Goal: Transaction & Acquisition: Purchase product/service

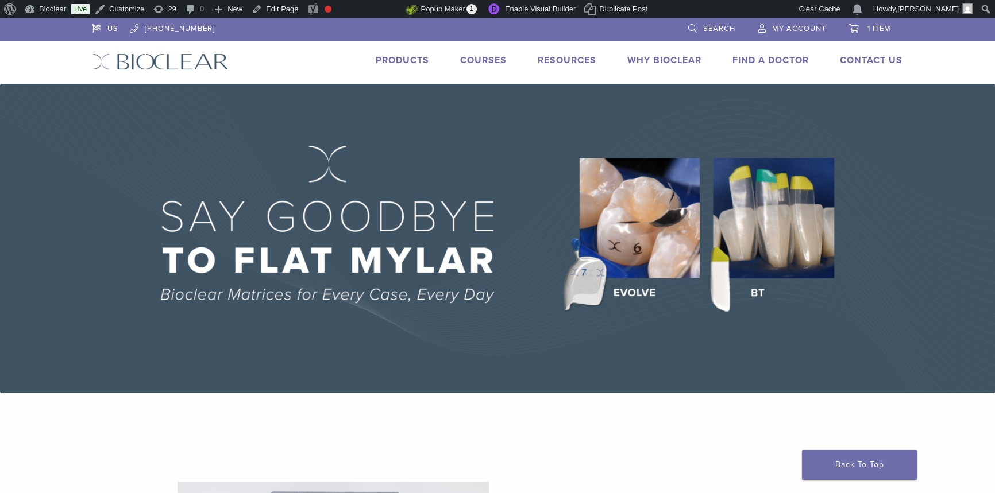
drag, startPoint x: 401, startPoint y: 53, endPoint x: 403, endPoint y: 63, distance: 10.6
click at [403, 63] on link "Products" at bounding box center [402, 60] width 53 height 11
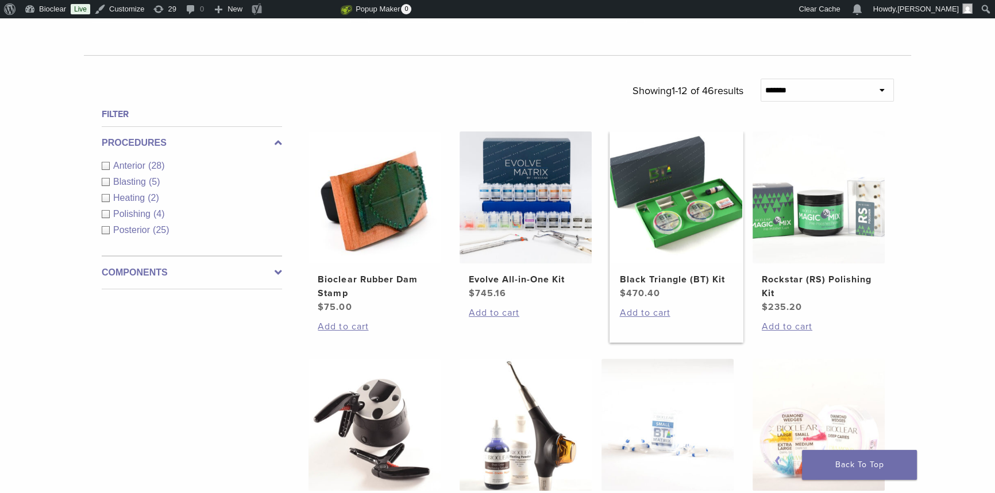
scroll to position [470, 0]
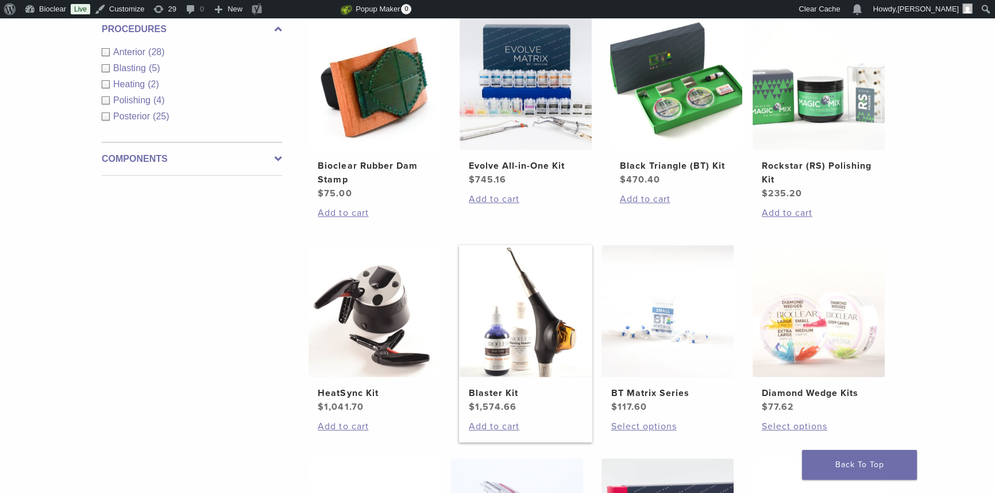
click at [511, 385] on link "Blaster Kit $ 1,574.66" at bounding box center [526, 329] width 134 height 169
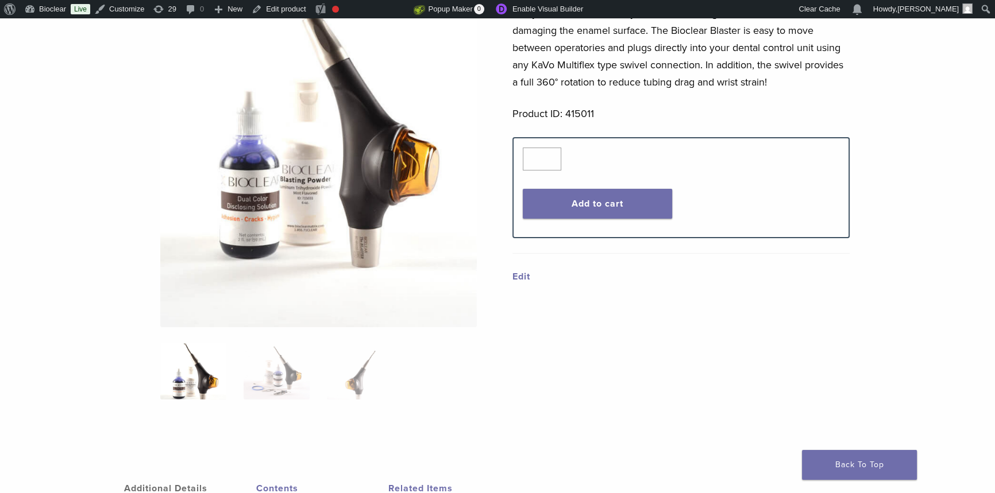
scroll to position [470, 0]
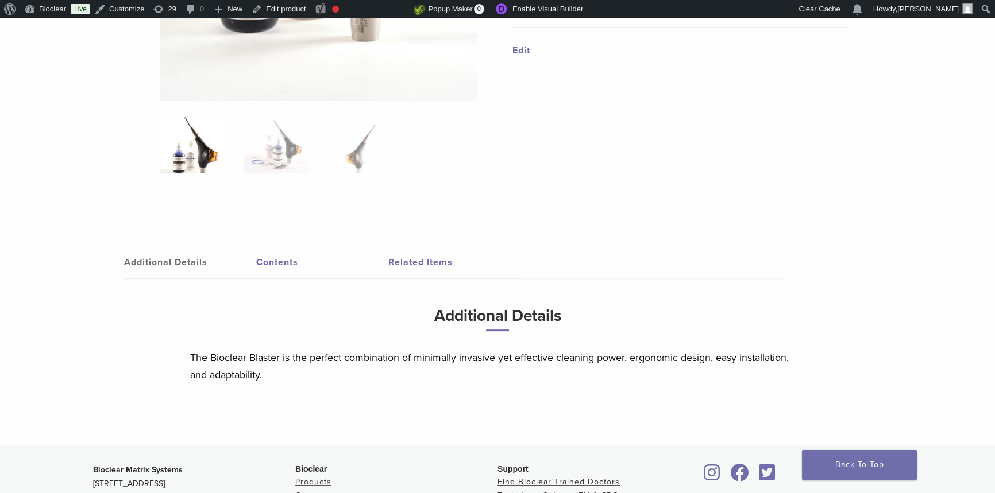
click at [290, 265] on link "Contents" at bounding box center [322, 262] width 132 height 32
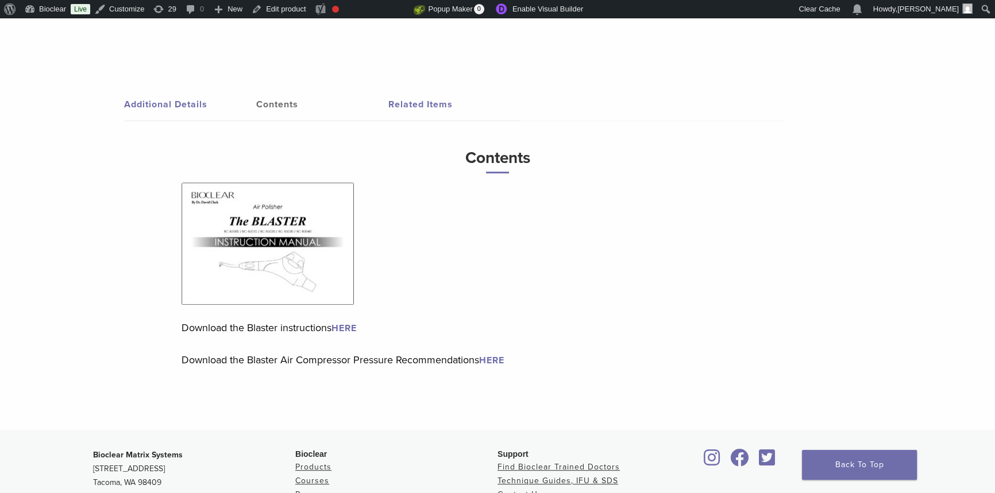
scroll to position [731, 0]
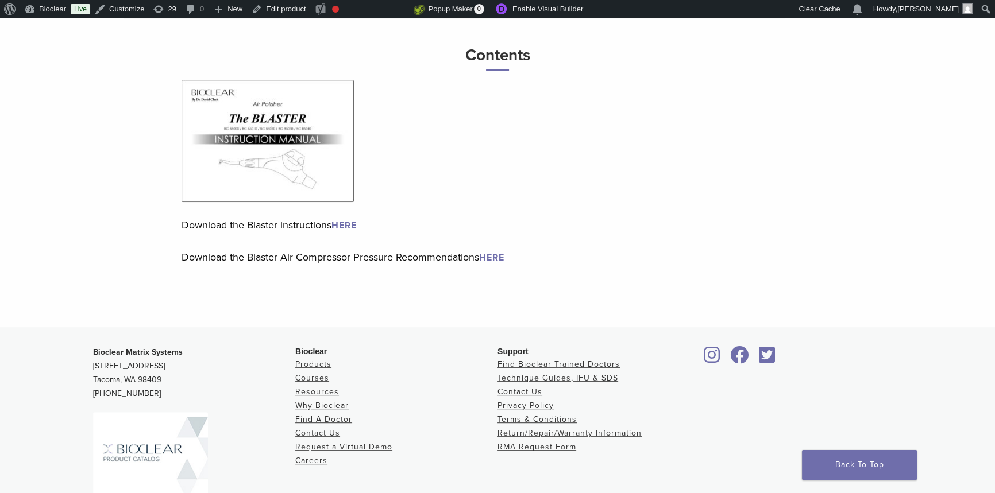
click at [298, 183] on img at bounding box center [267, 141] width 172 height 122
